Goal: Task Accomplishment & Management: Manage account settings

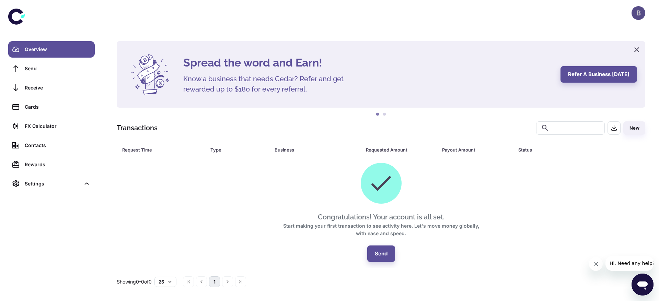
click at [640, 16] on div "B" at bounding box center [639, 13] width 14 height 14
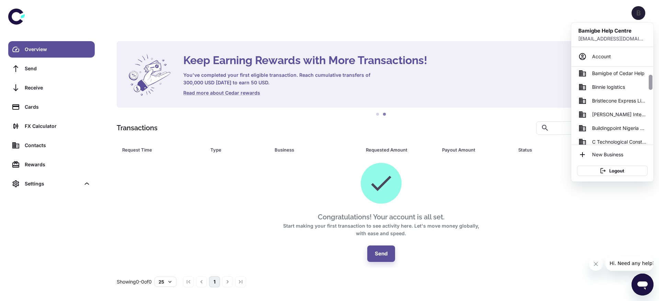
click at [650, 107] on div at bounding box center [650, 106] width 5 height 78
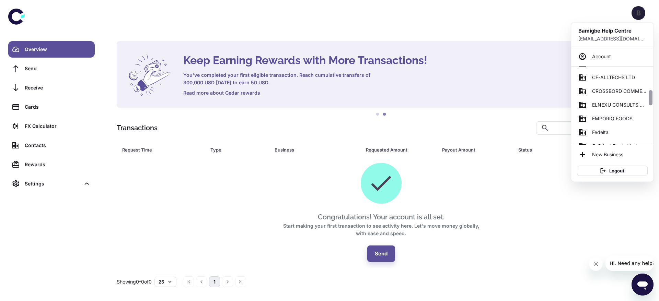
click at [650, 107] on div at bounding box center [650, 106] width 5 height 78
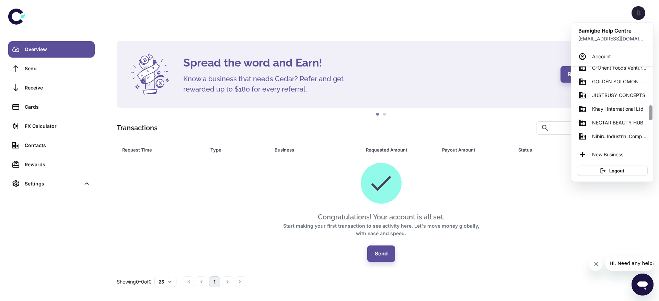
click at [650, 107] on div at bounding box center [650, 106] width 5 height 78
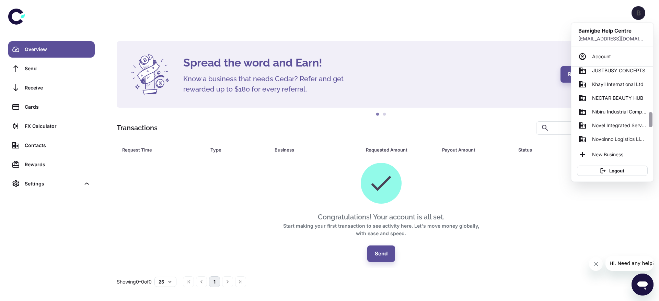
drag, startPoint x: 650, startPoint y: 107, endPoint x: 651, endPoint y: 112, distance: 4.8
click at [651, 112] on div at bounding box center [651, 119] width 4 height 15
click at [630, 97] on span "NECTAR BEAUTY HUB" at bounding box center [617, 98] width 51 height 8
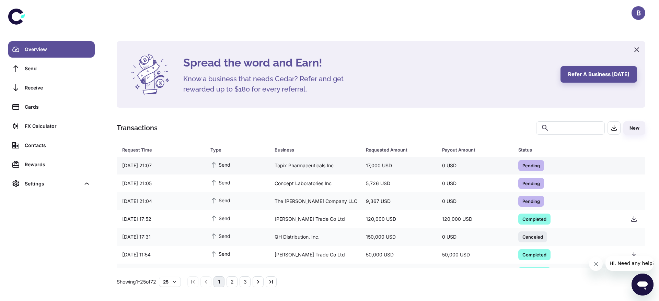
click at [513, 158] on div "Pending" at bounding box center [566, 166] width 107 height 16
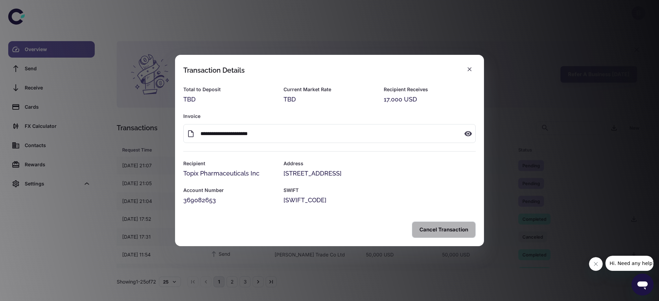
click at [435, 230] on button "Cancel Transaction" at bounding box center [444, 230] width 64 height 16
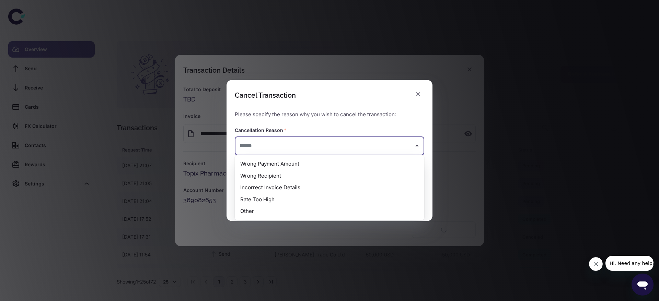
click at [268, 152] on input "text" at bounding box center [324, 146] width 173 height 13
click at [272, 170] on li "Wrong Recipient" at bounding box center [330, 176] width 190 height 12
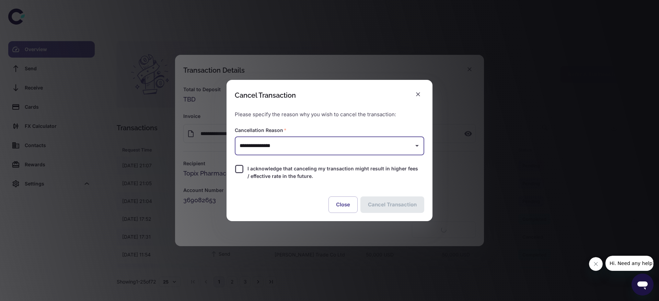
type input "**********"
click at [268, 165] on span "I acknowledge that canceling my transaction might result in higher fees / effec…" at bounding box center [333, 172] width 171 height 15
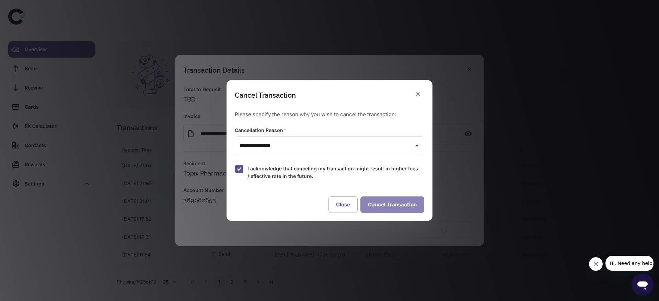
click at [382, 205] on button "Cancel Transaction" at bounding box center [392, 205] width 64 height 16
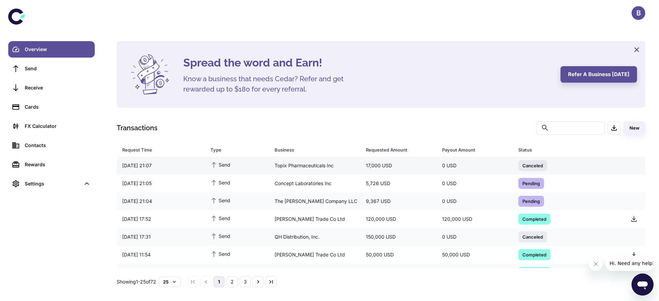
click at [271, 159] on div "Topix Pharmaceuticals Inc" at bounding box center [314, 165] width 91 height 13
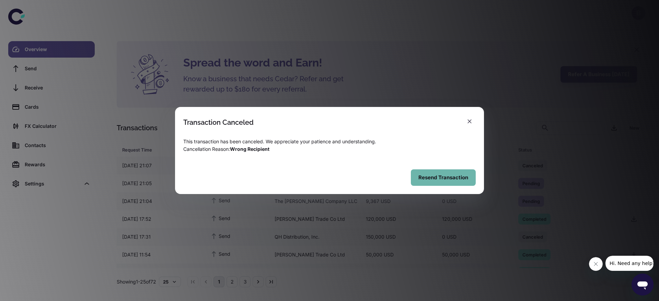
click at [444, 177] on button "Resend Transaction" at bounding box center [443, 178] width 65 height 16
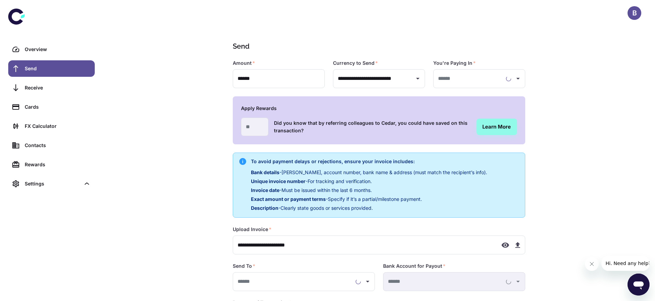
type input "**********"
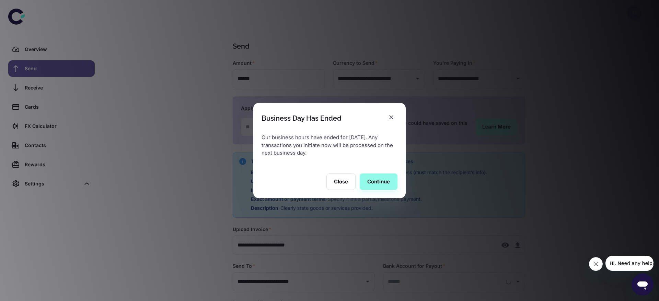
type input "**********"
click at [376, 185] on button "Continue" at bounding box center [379, 182] width 38 height 16
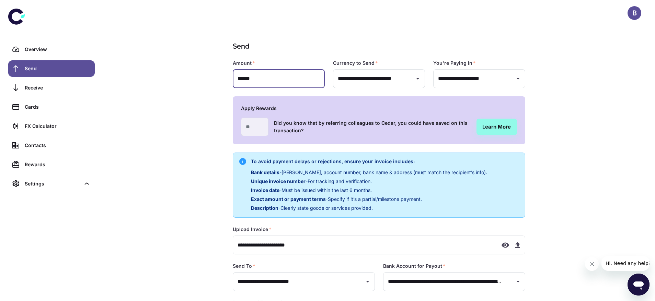
click at [242, 76] on input "******" at bounding box center [279, 78] width 92 height 19
type input "******"
click at [516, 242] on icon "button" at bounding box center [518, 245] width 8 height 8
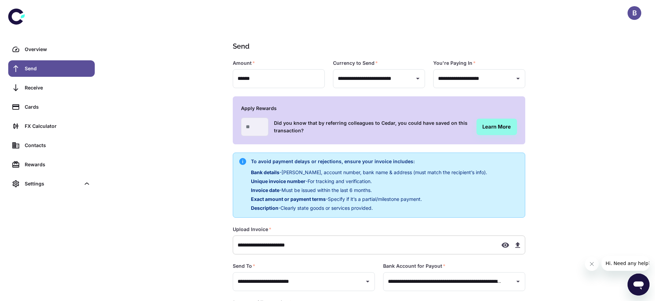
type input "**********"
click at [517, 245] on icon "button" at bounding box center [517, 245] width 5 height 6
type input "**********"
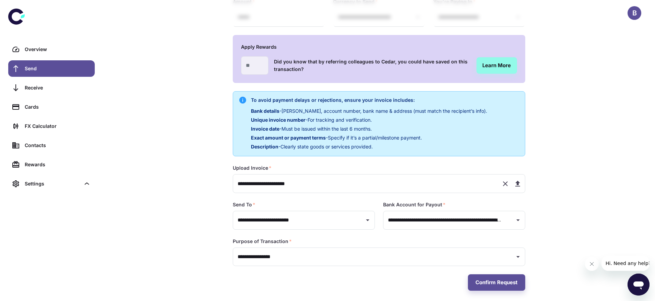
scroll to position [65, 0]
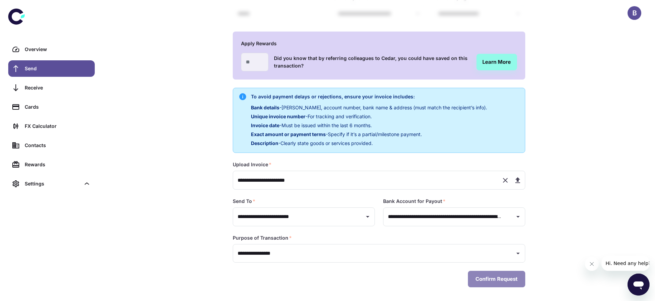
click at [479, 281] on button "Confirm Request" at bounding box center [496, 279] width 57 height 16
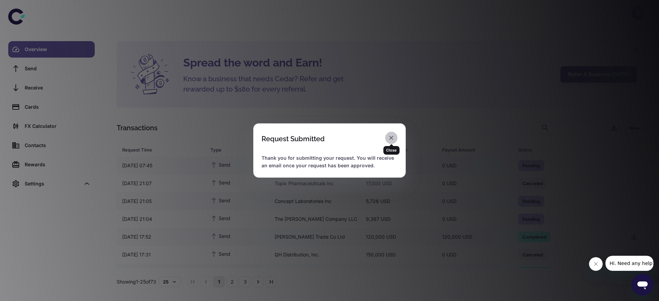
click at [394, 136] on icon "button" at bounding box center [391, 138] width 7 height 7
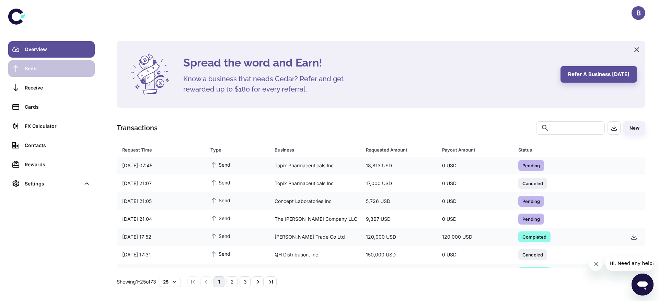
click at [35, 66] on div "Send" at bounding box center [58, 69] width 66 height 8
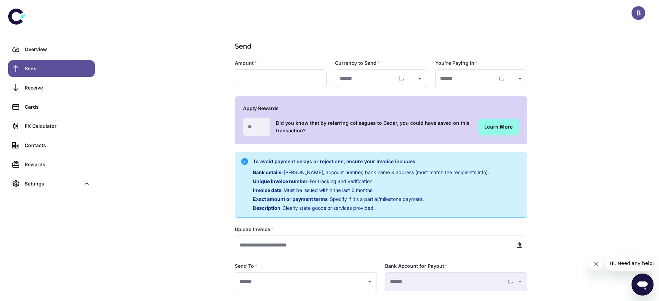
type input "**********"
click at [256, 80] on input "text" at bounding box center [279, 78] width 92 height 19
type input "******"
click at [517, 248] on icon "button" at bounding box center [517, 245] width 5 height 6
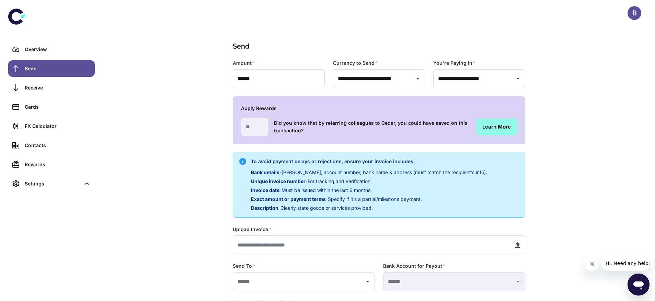
type input "**********"
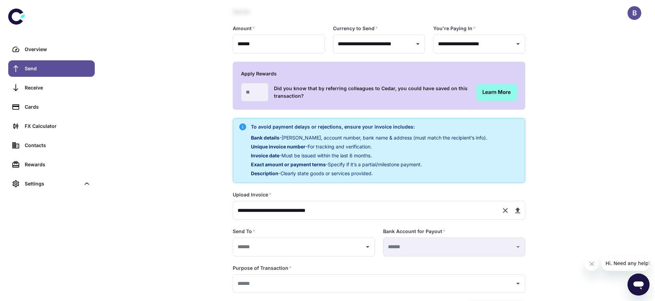
scroll to position [42, 0]
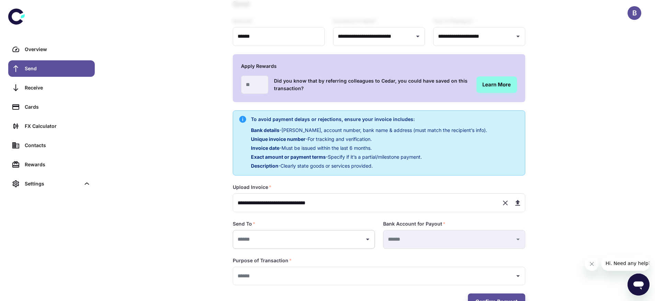
click at [322, 238] on input "text" at bounding box center [299, 239] width 126 height 13
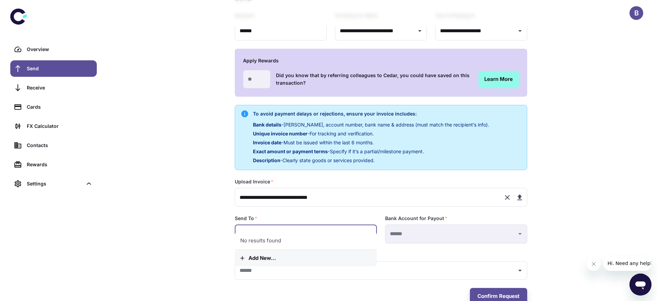
scroll to position [65, 0]
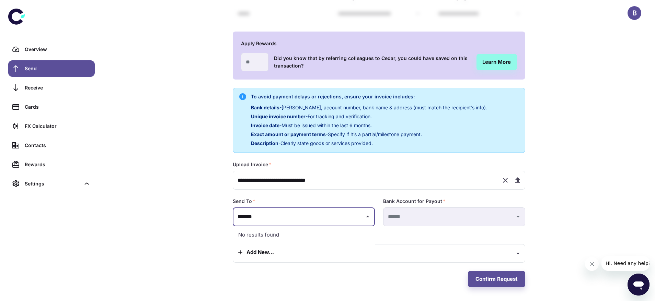
type input "*******"
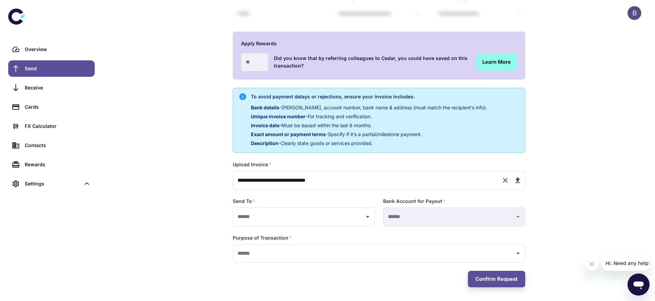
click at [633, 14] on div "B" at bounding box center [635, 13] width 14 height 14
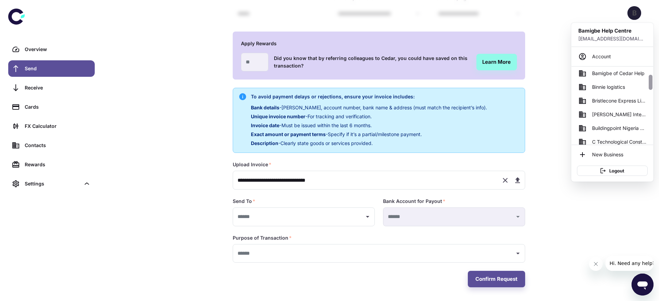
click at [652, 90] on div at bounding box center [650, 106] width 5 height 78
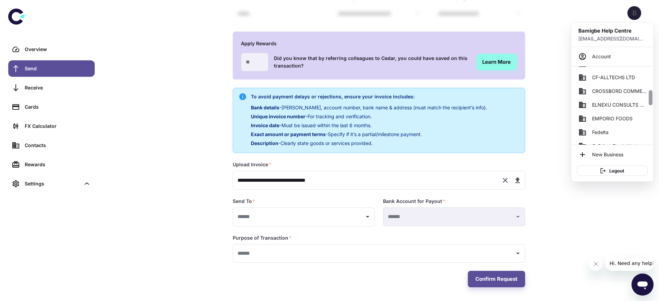
drag, startPoint x: 652, startPoint y: 90, endPoint x: 651, endPoint y: 101, distance: 11.1
click at [651, 101] on div at bounding box center [650, 106] width 5 height 78
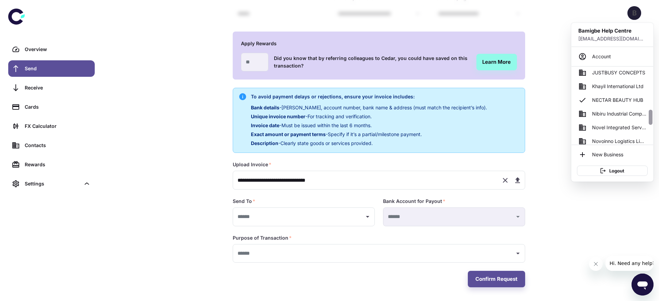
drag, startPoint x: 651, startPoint y: 101, endPoint x: 651, endPoint y: 121, distance: 19.9
click at [651, 121] on div at bounding box center [651, 117] width 4 height 15
click at [341, 220] on div at bounding box center [329, 150] width 659 height 301
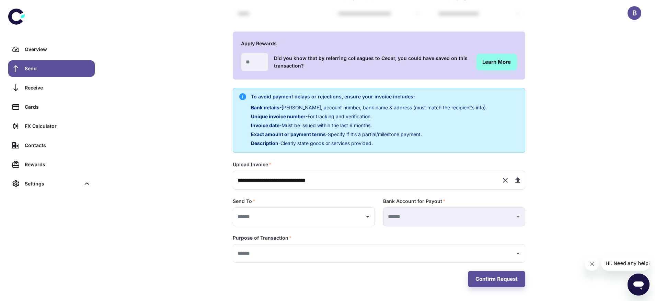
click at [341, 220] on input "text" at bounding box center [299, 217] width 126 height 13
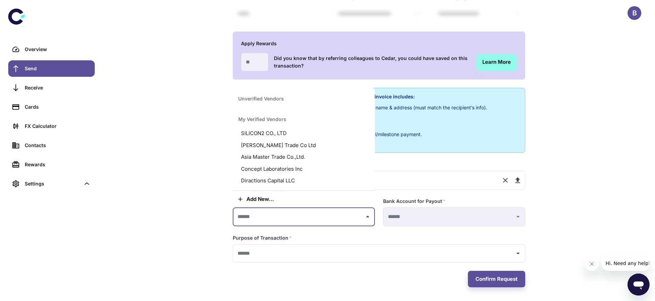
click at [307, 180] on li "Diractions Capital LLC" at bounding box center [304, 181] width 142 height 12
type input "**********"
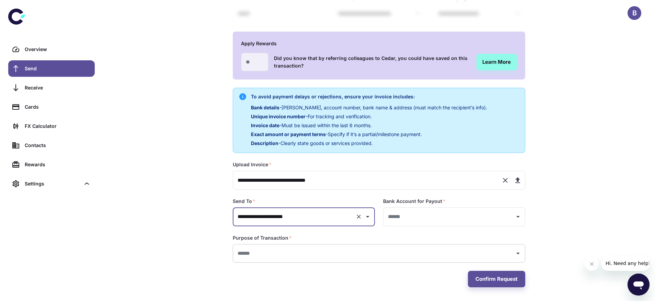
type input "**********"
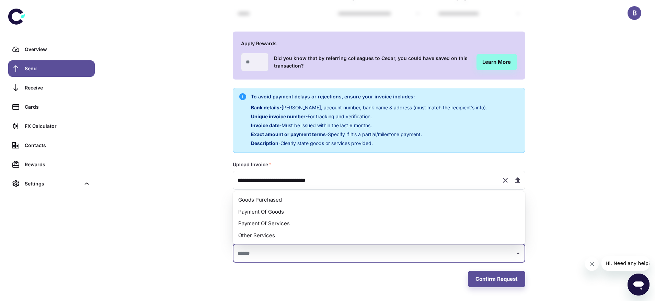
click at [364, 257] on input "text" at bounding box center [374, 254] width 276 height 13
click at [341, 212] on li "Payment Of Goods" at bounding box center [379, 212] width 293 height 12
type input "**********"
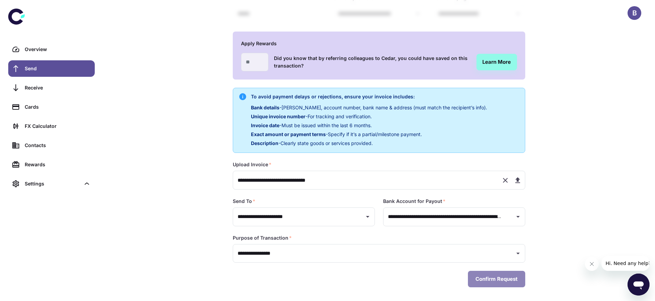
click at [473, 279] on button "Confirm Request" at bounding box center [496, 279] width 57 height 16
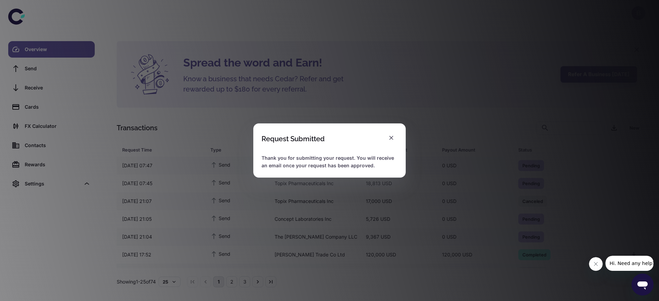
click at [266, 225] on div "Request Submitted Thank you for submitting your request. You will receive an em…" at bounding box center [329, 150] width 659 height 301
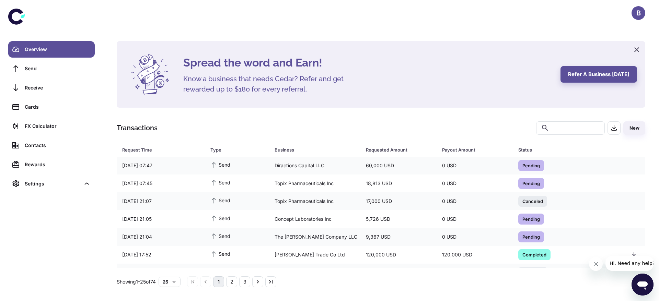
click at [425, 41] on div "Spread the word and Earn! Know a business that needs Cedar? Refer and get rewar…" at bounding box center [381, 74] width 529 height 67
click at [337, 238] on div "The [PERSON_NAME] Company LLC" at bounding box center [314, 237] width 91 height 13
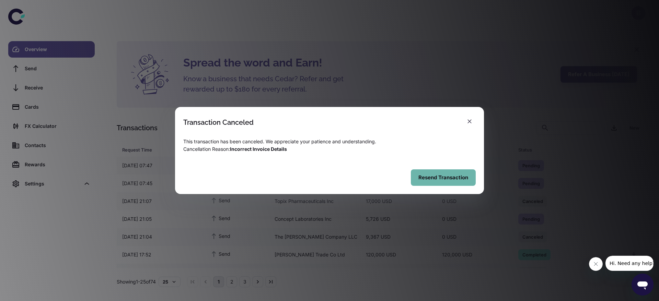
click at [430, 180] on button "Resend Transaction" at bounding box center [443, 178] width 65 height 16
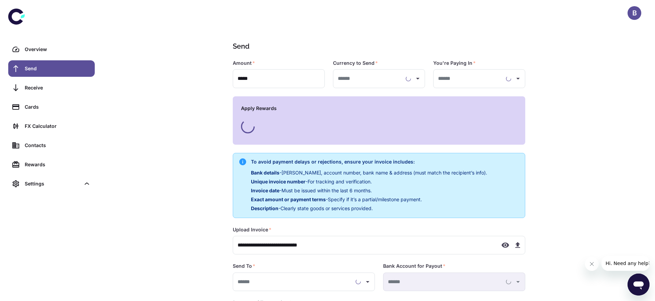
type input "**********"
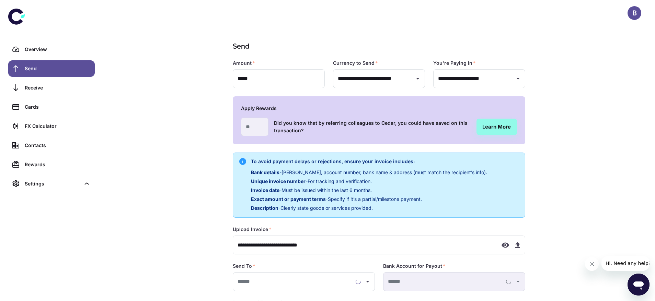
type input "**********"
click at [520, 246] on icon "button" at bounding box center [518, 245] width 8 height 8
type input "**********"
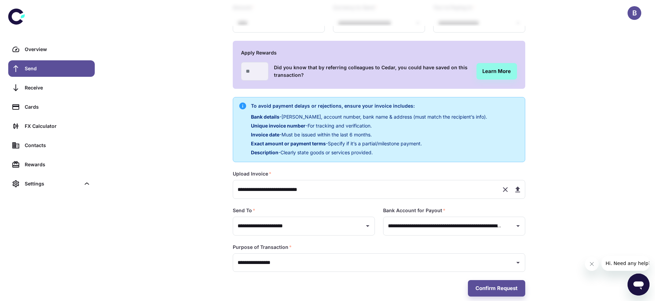
scroll to position [65, 0]
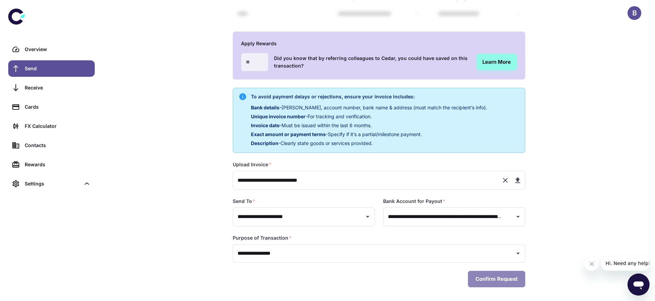
click at [473, 279] on button "Confirm Request" at bounding box center [496, 279] width 57 height 16
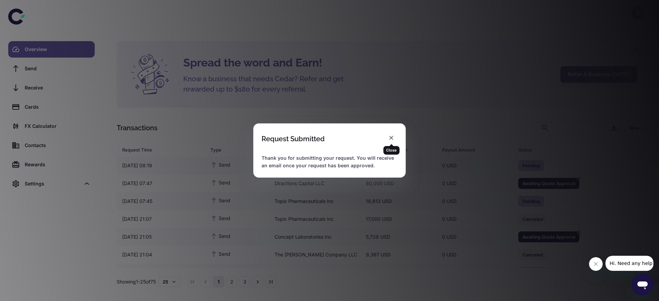
click at [390, 135] on icon "button" at bounding box center [391, 138] width 7 height 7
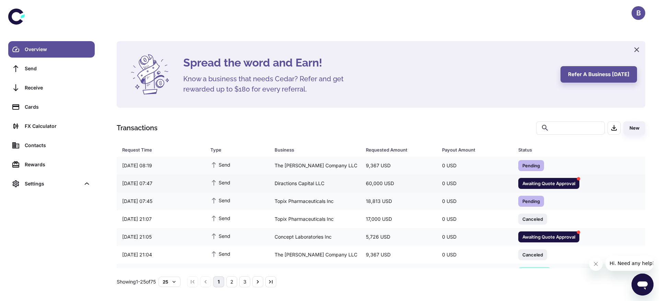
click at [322, 183] on div "Diractions Capital LLC" at bounding box center [314, 183] width 91 height 13
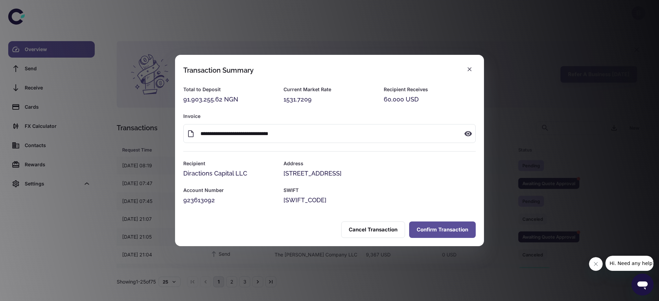
click at [437, 233] on button "Confirm Transaction" at bounding box center [442, 230] width 67 height 16
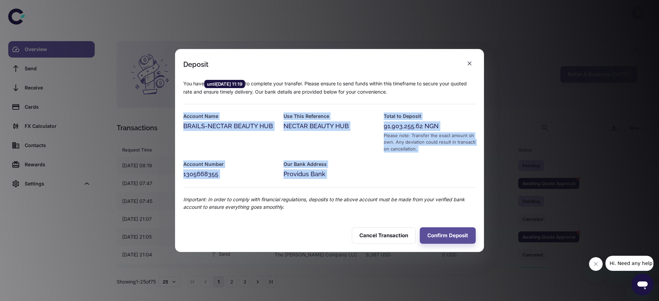
drag, startPoint x: 337, startPoint y: 181, endPoint x: 179, endPoint y: 117, distance: 170.7
click at [179, 117] on div "You have until [DATE] 11:19 to complete your transfer. Please ensure to send fu…" at bounding box center [325, 142] width 301 height 140
click at [287, 171] on div "Providus Bank" at bounding box center [330, 175] width 92 height 10
drag, startPoint x: 334, startPoint y: 175, endPoint x: 181, endPoint y: 116, distance: 163.9
click at [181, 116] on div "You have until [DATE] 11:19 to complete your transfer. Please ensure to send fu…" at bounding box center [325, 142] width 301 height 140
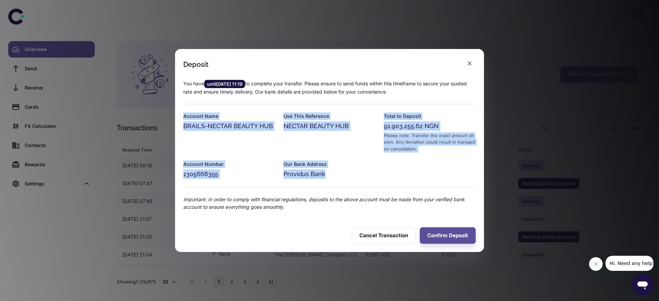
copy div "Account Name BRAILS-NECTAR BEAUTY HUB Use This Reference NECTAR BEAUTY HUB Tota…"
click at [441, 235] on button "Confirm Deposit" at bounding box center [448, 236] width 56 height 16
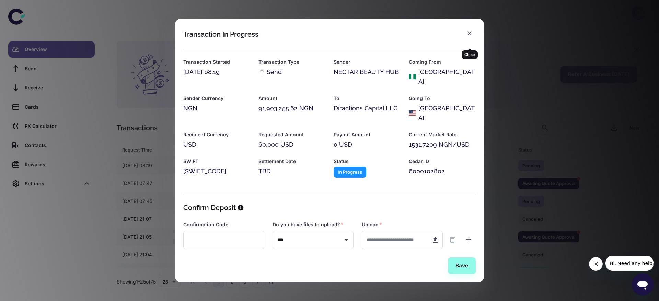
click at [469, 37] on icon "button" at bounding box center [469, 33] width 7 height 7
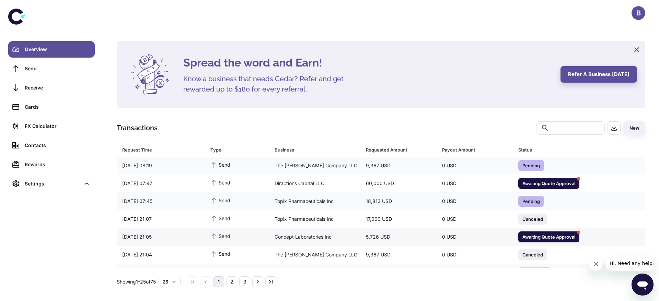
click at [401, 237] on div "5,726 USD" at bounding box center [398, 237] width 76 height 13
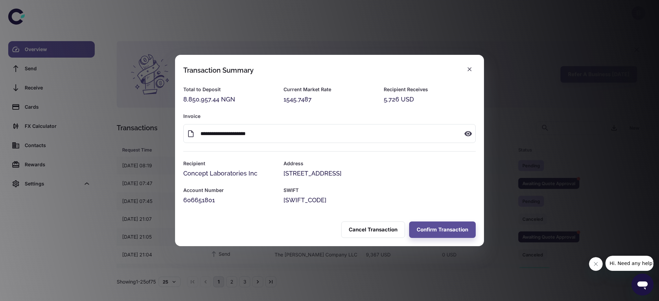
click at [430, 220] on div "Cancel Transaction Confirm Transaction" at bounding box center [329, 230] width 309 height 33
click at [428, 226] on button "Confirm Transaction" at bounding box center [442, 230] width 67 height 16
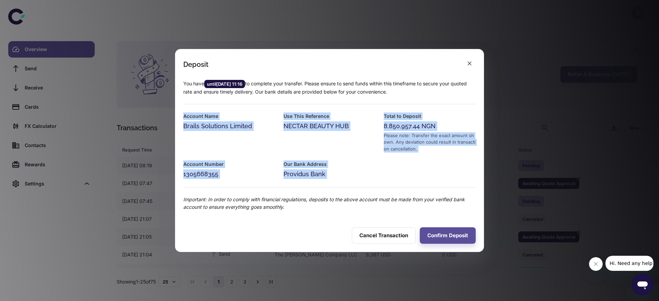
drag, startPoint x: 339, startPoint y: 179, endPoint x: 184, endPoint y: 117, distance: 167.4
click at [184, 117] on div "You have until [DATE] 11:16 to complete your transfer. Please ensure to send fu…" at bounding box center [325, 142] width 301 height 140
copy div "Account Name Brails Solutions Limited Use This Reference NECTAR BEAUTY HUB Tota…"
click at [471, 58] on button "button" at bounding box center [469, 63] width 12 height 12
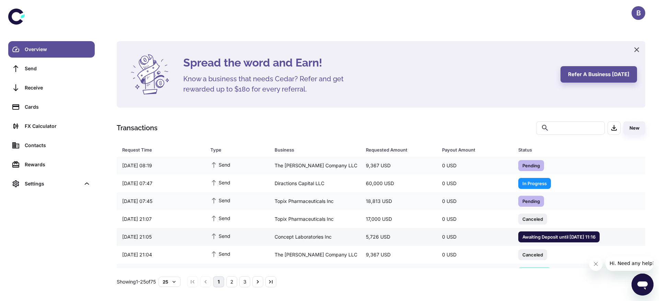
click at [371, 241] on div "5,726 USD" at bounding box center [398, 237] width 76 height 13
drag, startPoint x: 647, startPoint y: 170, endPoint x: 646, endPoint y: 177, distance: 6.9
click at [646, 177] on div "Spread the word and Earn! Know a business that needs Cedar? Refer and get rewar…" at bounding box center [380, 164] width 545 height 247
drag, startPoint x: 646, startPoint y: 177, endPoint x: 646, endPoint y: 186, distance: 8.6
click at [646, 186] on div "Spread the word and Earn! Know a business that needs Cedar? Refer and get rewar…" at bounding box center [380, 164] width 545 height 247
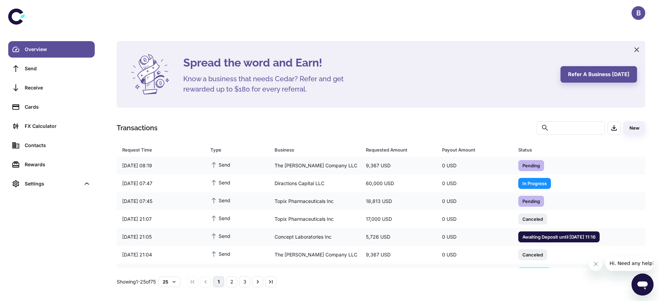
drag, startPoint x: 646, startPoint y: 186, endPoint x: 646, endPoint y: 190, distance: 3.8
click at [646, 190] on div "Spread the word and Earn! Know a business that needs Cedar? Refer and get rewar…" at bounding box center [380, 164] width 545 height 247
